Goal: Information Seeking & Learning: Learn about a topic

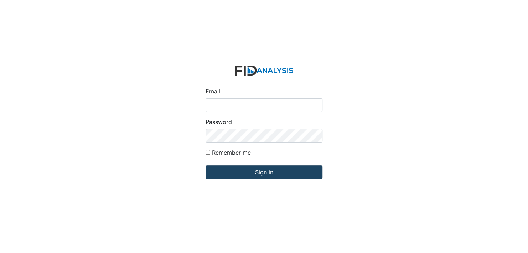
type input "[EMAIL_ADDRESS][DOMAIN_NAME]"
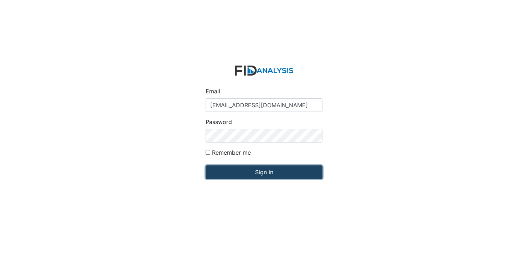
click at [280, 169] on input "Sign in" at bounding box center [264, 172] width 117 height 14
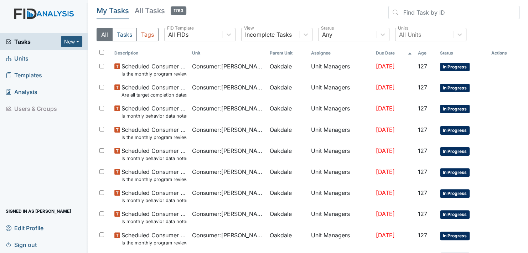
click at [21, 56] on span "Units" at bounding box center [17, 58] width 23 height 11
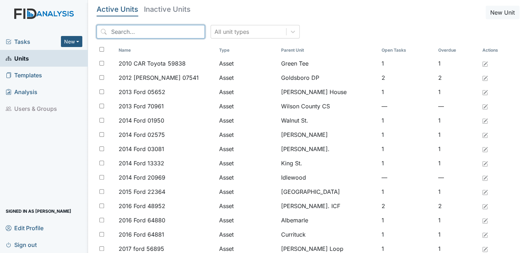
click at [152, 27] on input "search" at bounding box center [151, 32] width 108 height 14
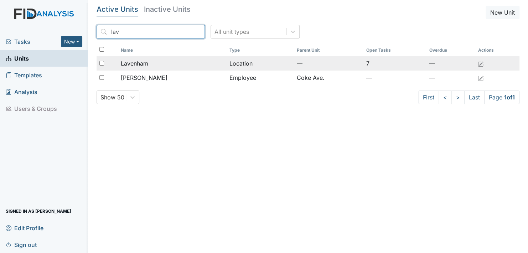
type input "lav"
click at [145, 63] on span "Lavenham" at bounding box center [134, 63] width 27 height 9
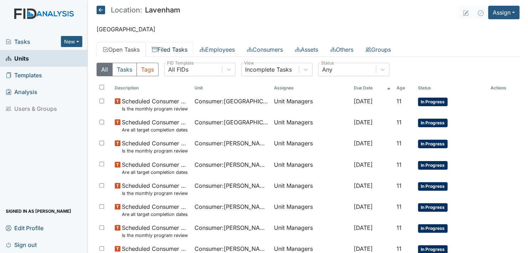
click at [181, 49] on link "Filed Tasks" at bounding box center [170, 49] width 48 height 15
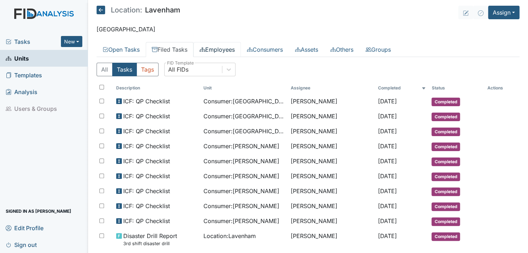
click at [233, 48] on link "Employees" at bounding box center [216, 49] width 47 height 15
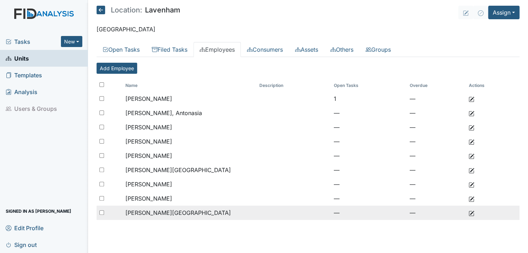
click at [157, 210] on span "Strayhorn, Urshell" at bounding box center [177, 212] width 105 height 7
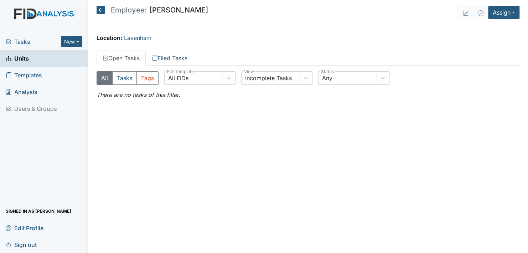
click at [23, 57] on span "Units" at bounding box center [17, 58] width 23 height 11
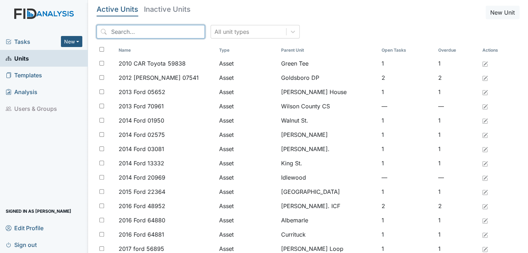
click at [145, 30] on input "search" at bounding box center [151, 32] width 108 height 14
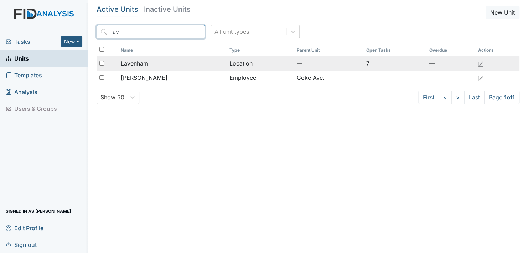
type input "lav"
click at [143, 65] on span "Lavenham" at bounding box center [134, 63] width 27 height 9
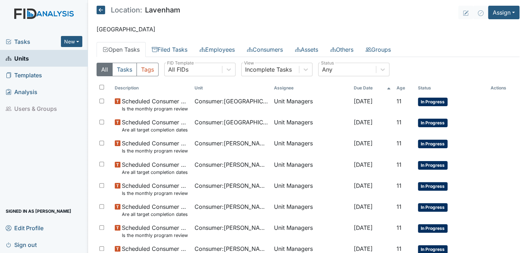
click at [18, 58] on span "Units" at bounding box center [17, 58] width 23 height 11
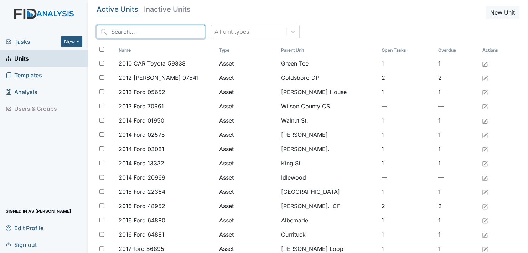
click at [164, 29] on input "search" at bounding box center [151, 32] width 108 height 14
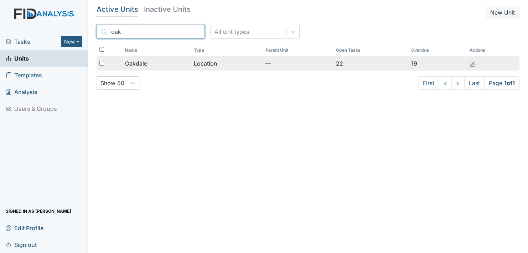
type input "oak"
click at [144, 61] on span "Oakdale" at bounding box center [136, 63] width 22 height 9
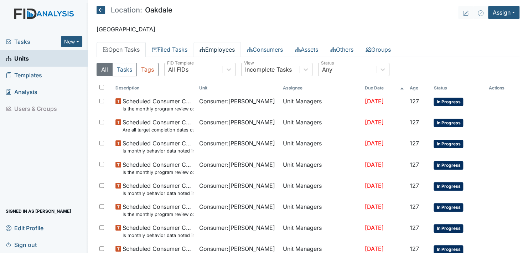
click at [223, 48] on link "Employees" at bounding box center [216, 49] width 47 height 15
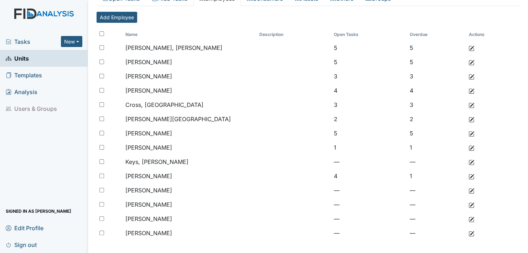
scroll to position [55, 0]
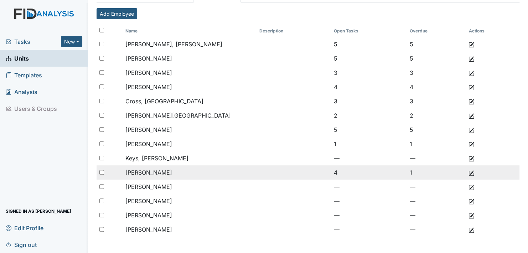
click at [332, 171] on td "4" at bounding box center [369, 172] width 76 height 14
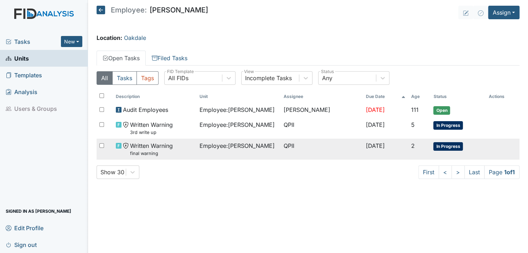
click at [142, 146] on span "Written Warning final warning" at bounding box center [151, 148] width 43 height 15
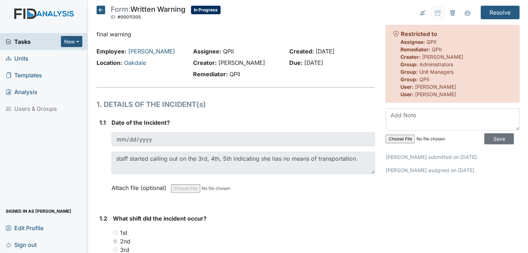
click at [100, 10] on icon at bounding box center [101, 10] width 9 height 9
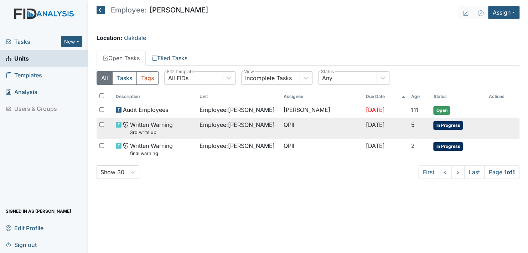
click at [145, 125] on span "Written Warning 3rd write up" at bounding box center [151, 127] width 43 height 15
